Goal: Information Seeking & Learning: Find specific page/section

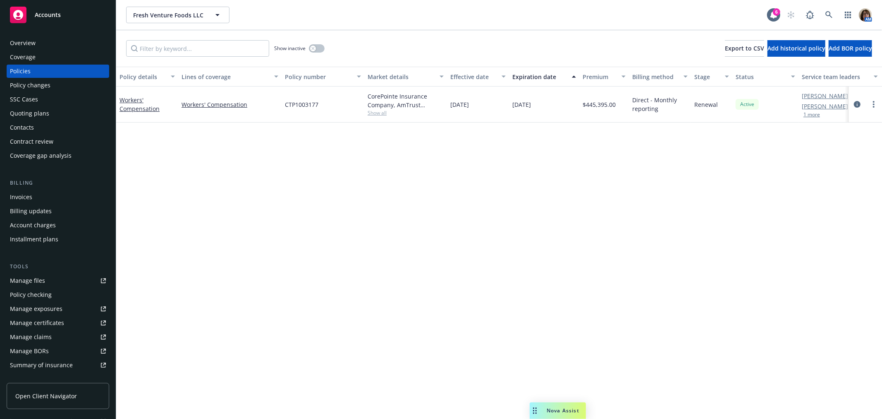
click at [31, 43] on div "Overview" at bounding box center [23, 42] width 26 height 13
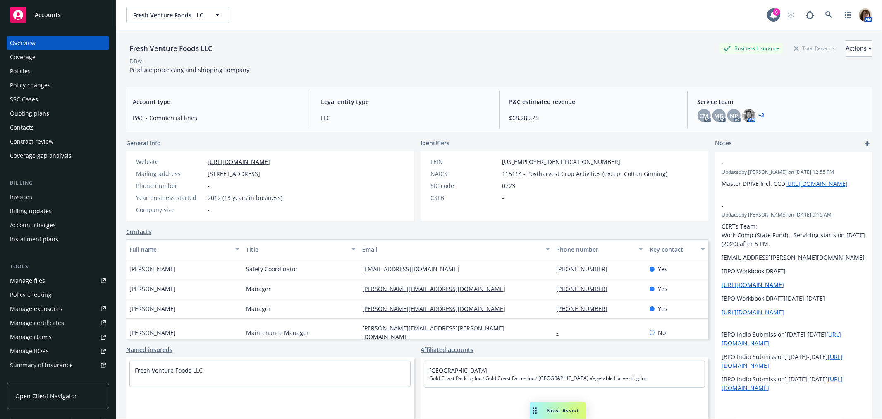
click at [23, 67] on div "Policies" at bounding box center [20, 71] width 21 height 13
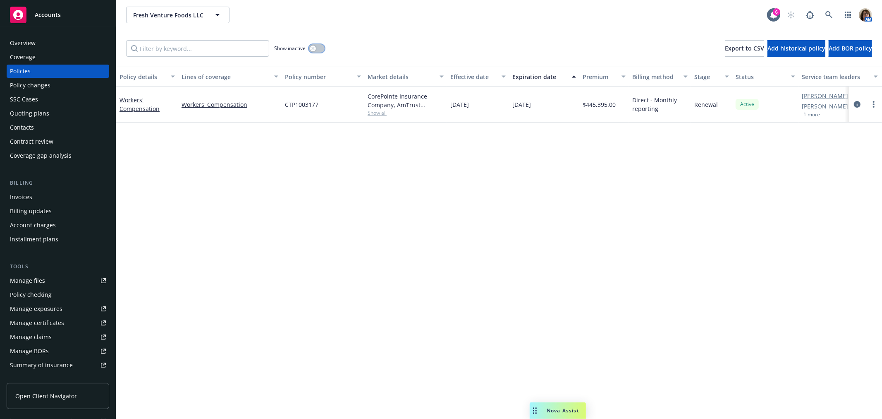
click at [313, 45] on button "button" at bounding box center [317, 48] width 16 height 8
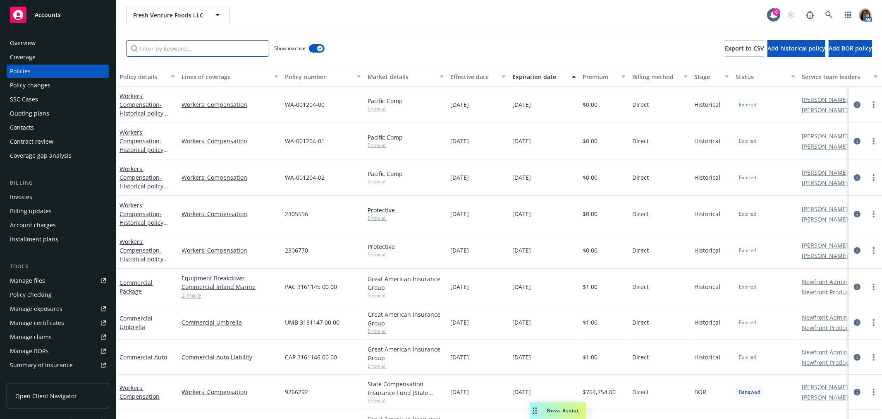
click at [197, 52] on input "Filter by keyword..." at bounding box center [197, 48] width 143 height 17
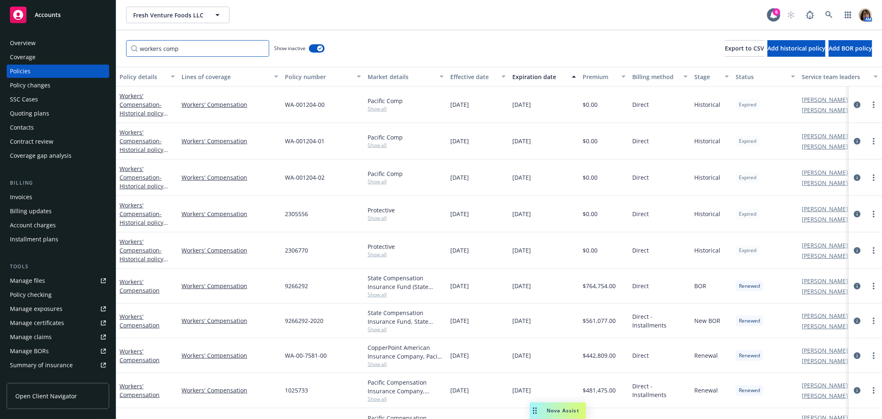
type input "workers comp"
click at [373, 363] on span "Show all" at bounding box center [406, 363] width 76 height 7
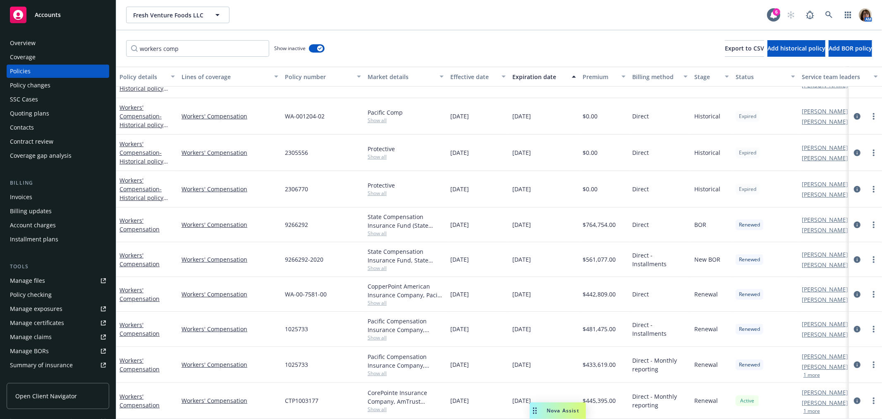
scroll to position [65, 0]
click at [377, 405] on span "Show all" at bounding box center [406, 408] width 76 height 7
click at [854, 397] on icon "circleInformation" at bounding box center [857, 400] width 7 height 7
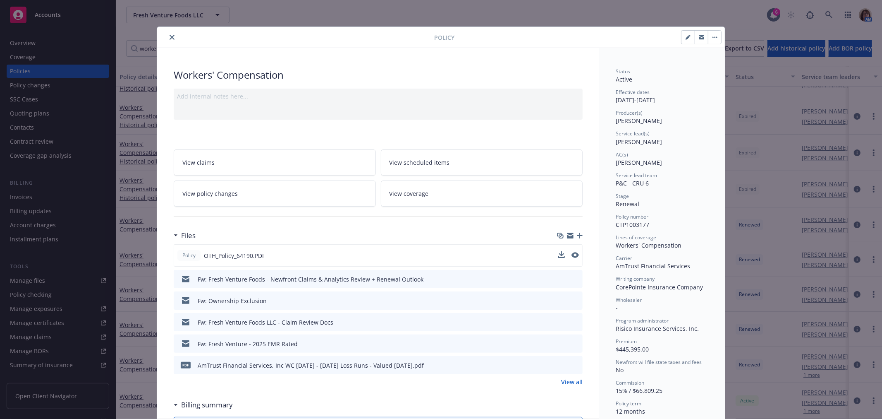
click at [571, 251] on div at bounding box center [568, 255] width 21 height 9
click at [572, 254] on icon "preview file" at bounding box center [574, 255] width 7 height 6
click at [170, 35] on icon "close" at bounding box center [172, 37] width 5 height 5
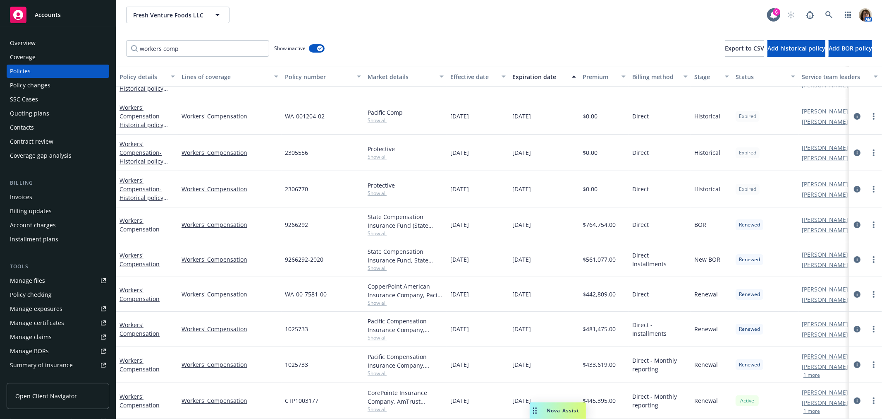
click at [24, 44] on div "Overview" at bounding box center [23, 42] width 26 height 13
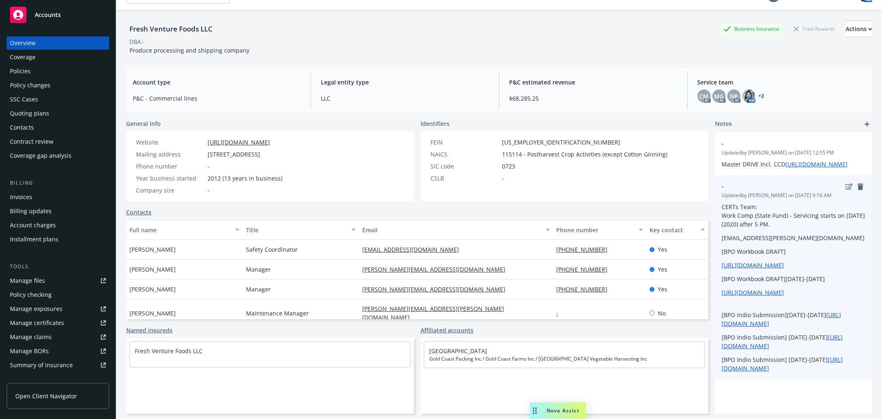
scroll to position [30, 0]
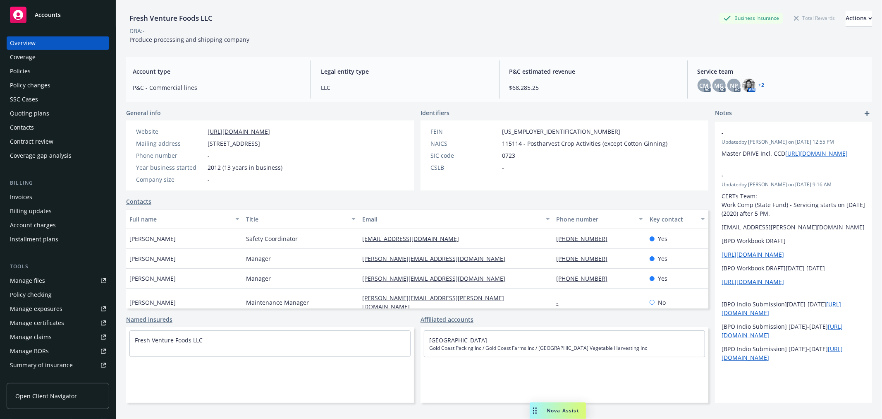
click at [32, 112] on div "Quoting plans" at bounding box center [29, 113] width 39 height 13
